Goal: Information Seeking & Learning: Learn about a topic

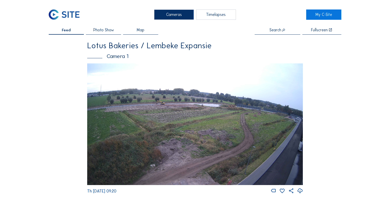
click at [178, 109] on img at bounding box center [194, 123] width 215 height 121
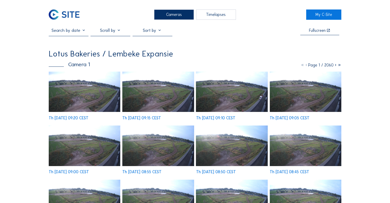
click at [74, 101] on img at bounding box center [84, 91] width 71 height 40
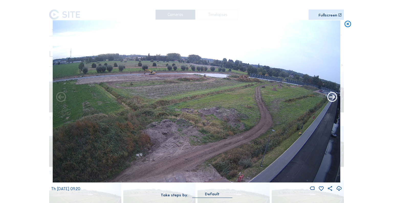
click at [330, 98] on icon at bounding box center [333, 97] width 12 height 12
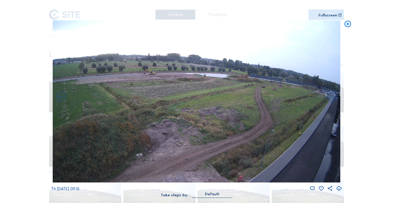
click at [330, 98] on icon at bounding box center [333, 97] width 12 height 12
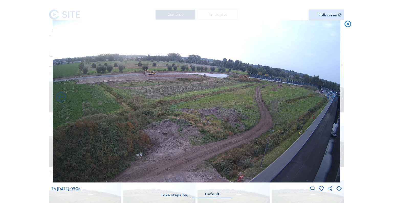
click at [330, 98] on icon at bounding box center [333, 97] width 12 height 12
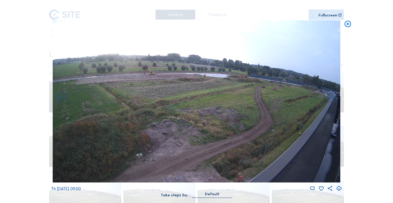
click at [330, 98] on icon at bounding box center [333, 97] width 12 height 12
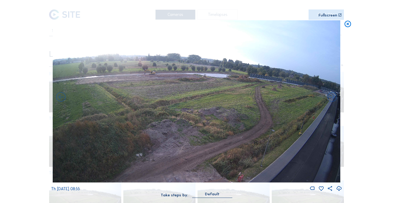
click at [330, 98] on icon at bounding box center [333, 97] width 12 height 12
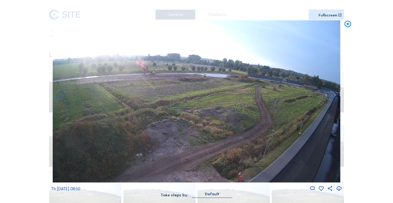
click at [330, 98] on icon at bounding box center [333, 97] width 12 height 12
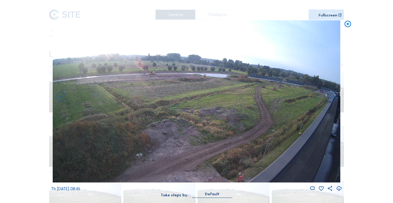
click at [330, 98] on icon at bounding box center [333, 97] width 12 height 12
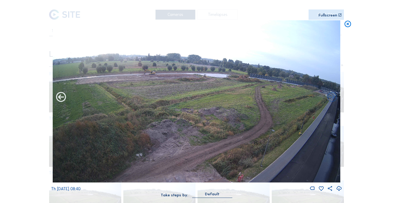
click at [61, 99] on icon at bounding box center [61, 97] width 12 height 12
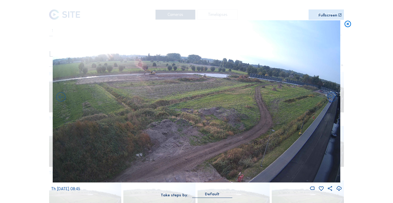
click at [61, 99] on icon at bounding box center [61, 97] width 12 height 12
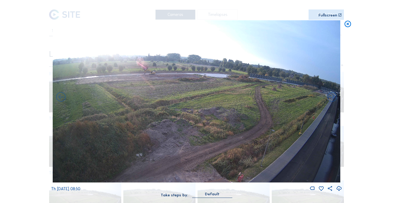
click at [61, 99] on icon at bounding box center [61, 97] width 12 height 12
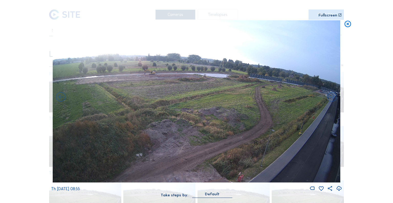
click at [61, 99] on icon at bounding box center [61, 97] width 12 height 12
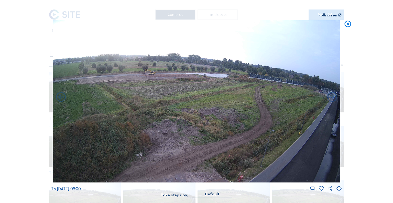
click at [61, 99] on icon at bounding box center [61, 97] width 12 height 12
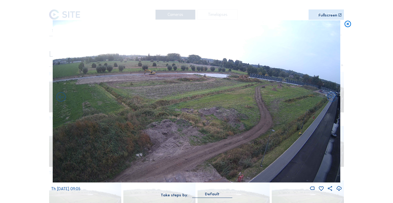
click at [61, 99] on icon at bounding box center [61, 97] width 12 height 12
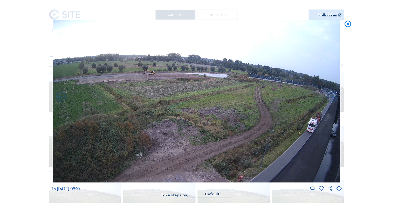
click at [61, 99] on icon at bounding box center [61, 97] width 12 height 12
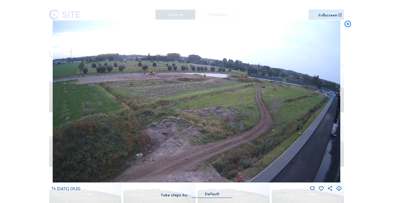
click at [347, 26] on icon at bounding box center [348, 24] width 8 height 8
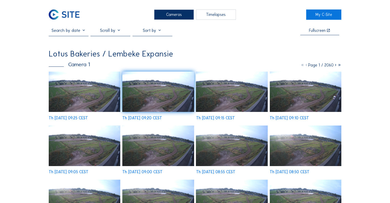
click at [90, 101] on img at bounding box center [84, 91] width 71 height 40
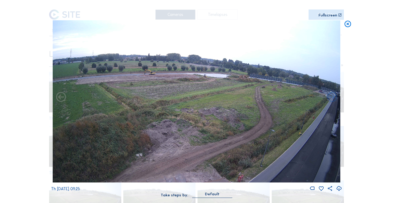
click at [347, 24] on icon at bounding box center [348, 24] width 8 height 8
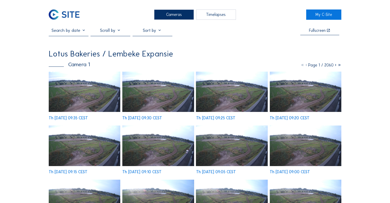
click at [77, 95] on img at bounding box center [84, 91] width 71 height 40
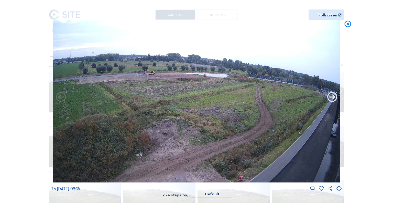
click at [330, 98] on icon at bounding box center [333, 97] width 12 height 12
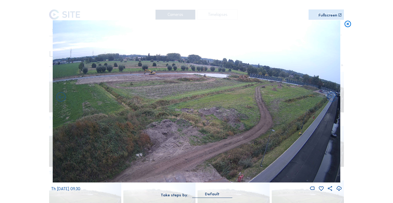
click at [330, 98] on icon at bounding box center [333, 97] width 12 height 12
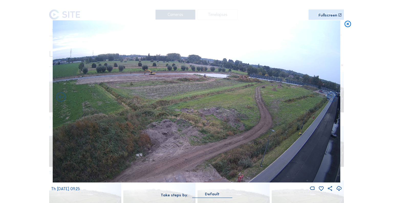
click at [330, 98] on icon at bounding box center [333, 97] width 12 height 12
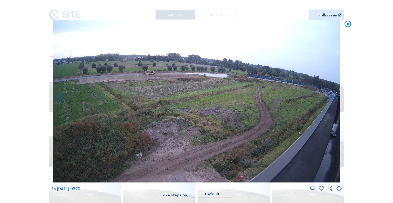
click at [348, 23] on icon at bounding box center [348, 24] width 8 height 8
